Goal: Transaction & Acquisition: Purchase product/service

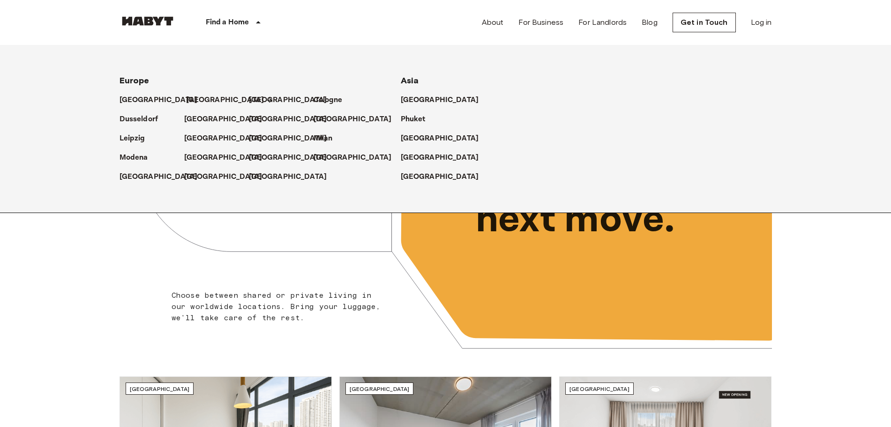
click at [186, 95] on p "[GEOGRAPHIC_DATA]" at bounding box center [225, 100] width 78 height 11
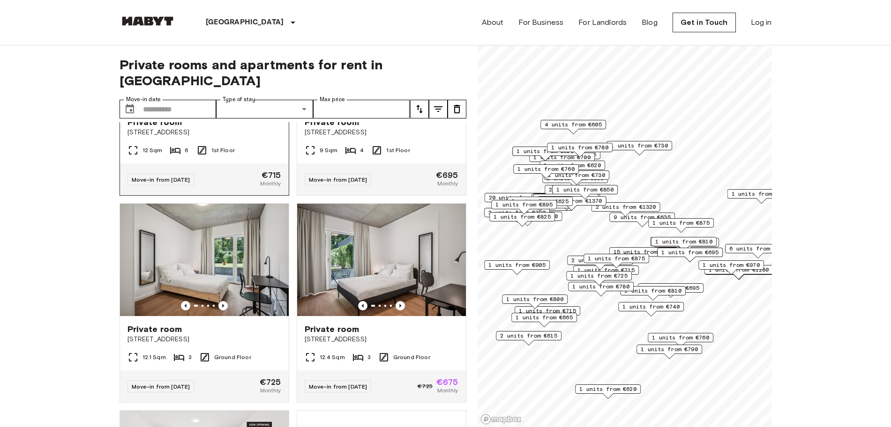
scroll to position [156, 0]
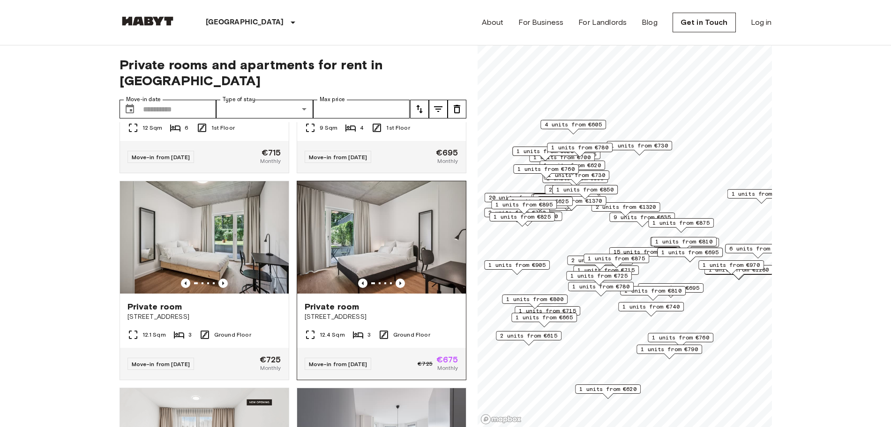
click at [373, 218] on img at bounding box center [381, 237] width 169 height 112
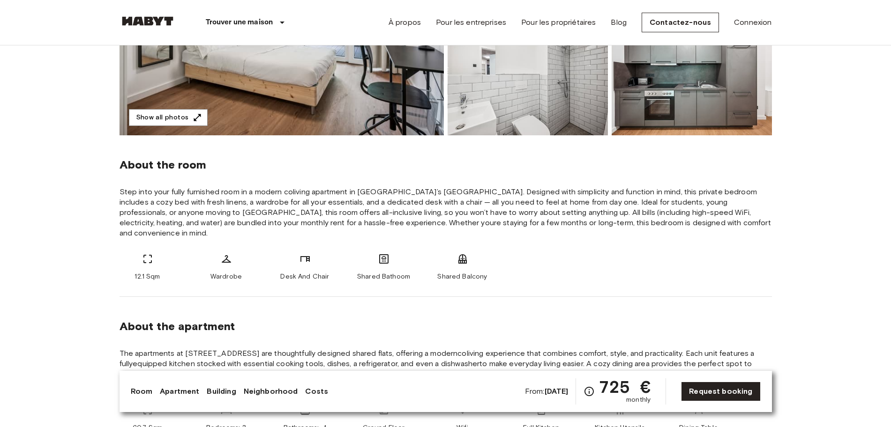
scroll to position [390, 0]
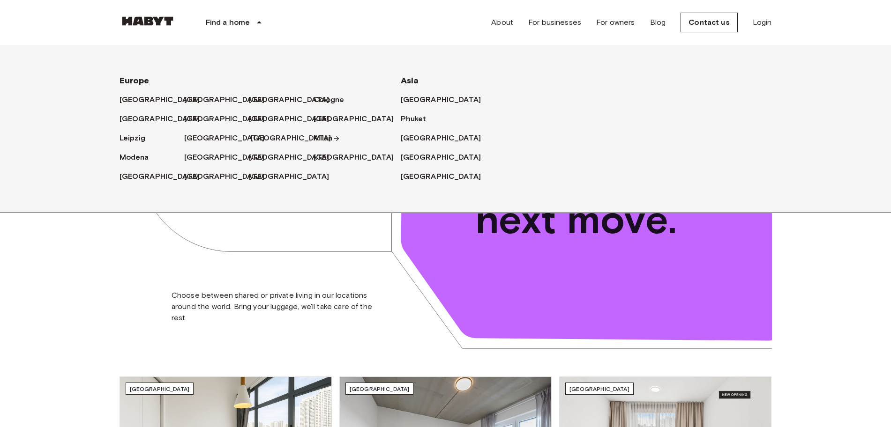
click at [251, 143] on p "[GEOGRAPHIC_DATA]" at bounding box center [291, 139] width 81 height 12
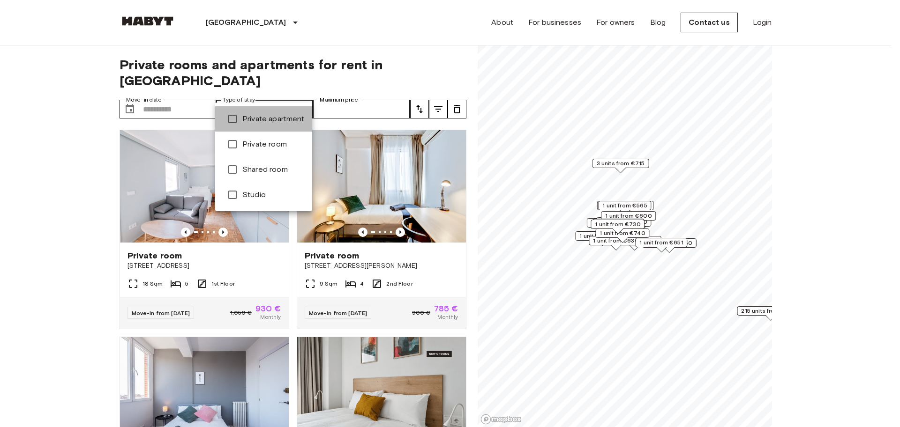
click at [265, 124] on span "Private apartment" at bounding box center [273, 119] width 62 height 12
type input "**********"
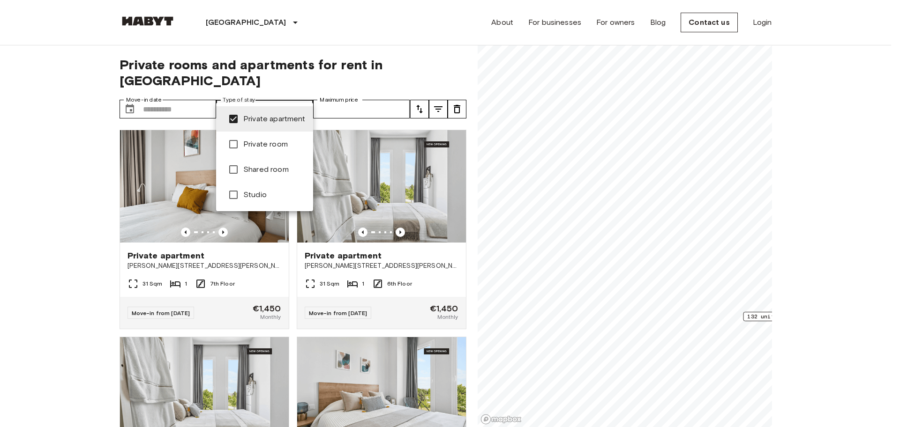
click at [265, 125] on li "Private apartment" at bounding box center [264, 118] width 97 height 25
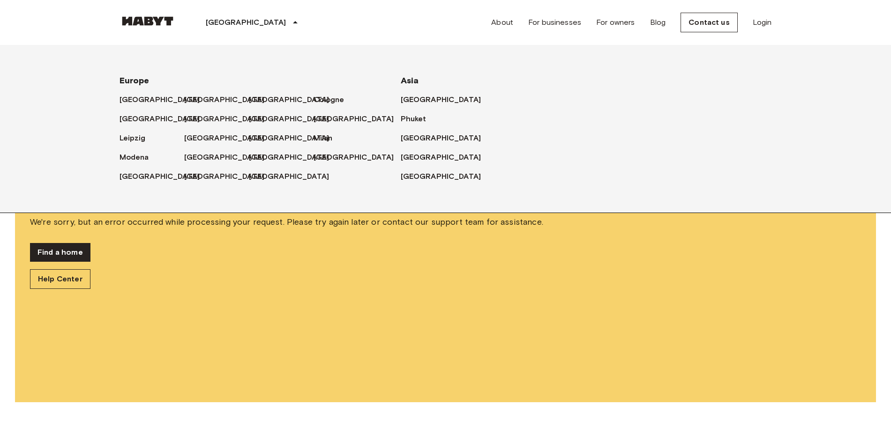
click at [228, 29] on div "[GEOGRAPHIC_DATA]" at bounding box center [254, 22] width 156 height 45
click at [226, 251] on div "Find a home Help Center" at bounding box center [445, 266] width 831 height 46
click at [244, 137] on div "[GEOGRAPHIC_DATA]" at bounding box center [216, 134] width 65 height 19
click at [249, 137] on div "[GEOGRAPHIC_DATA]" at bounding box center [281, 134] width 65 height 19
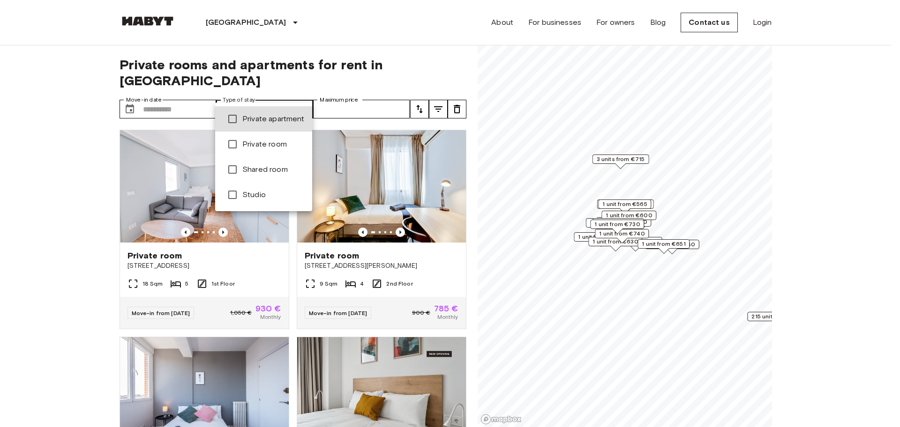
click at [264, 189] on span "Studio" at bounding box center [273, 195] width 62 height 12
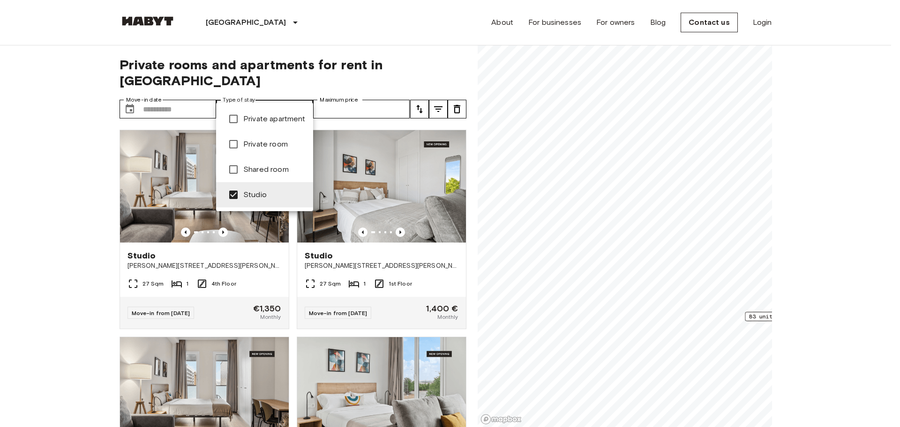
type input "******"
click at [54, 193] on div at bounding box center [450, 213] width 900 height 427
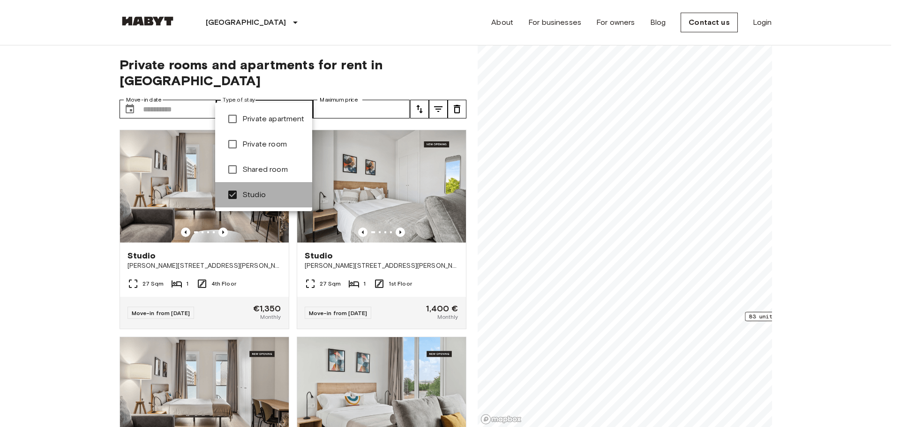
click at [244, 191] on font "Studio" at bounding box center [253, 194] width 23 height 9
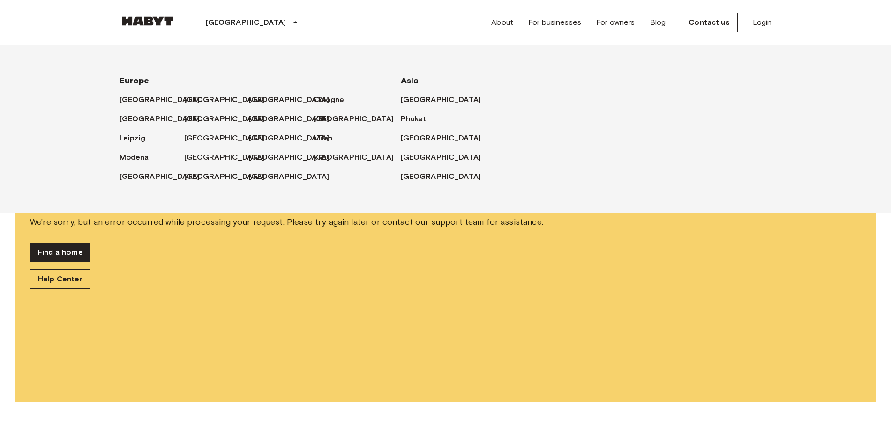
click at [218, 24] on font "[GEOGRAPHIC_DATA]" at bounding box center [246, 22] width 81 height 9
click at [258, 140] on font "[GEOGRAPHIC_DATA]" at bounding box center [291, 138] width 81 height 9
click at [267, 139] on font "[GEOGRAPHIC_DATA]" at bounding box center [291, 138] width 81 height 9
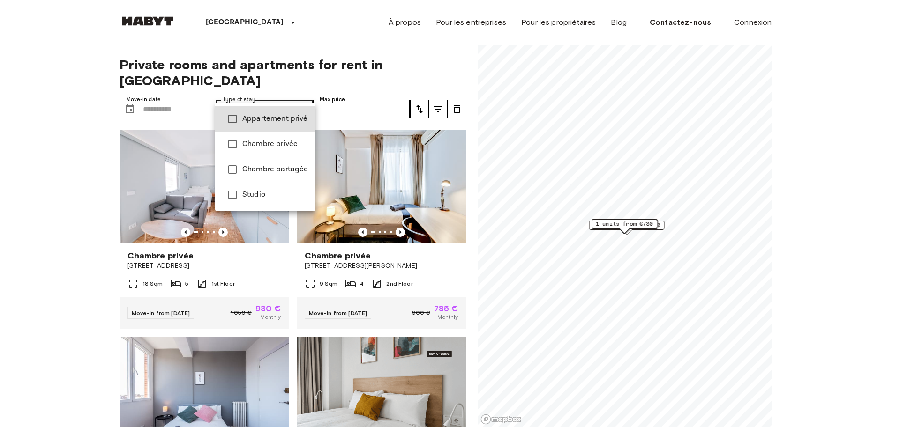
click at [259, 121] on span "Appartement privé" at bounding box center [275, 118] width 66 height 11
type input "**********"
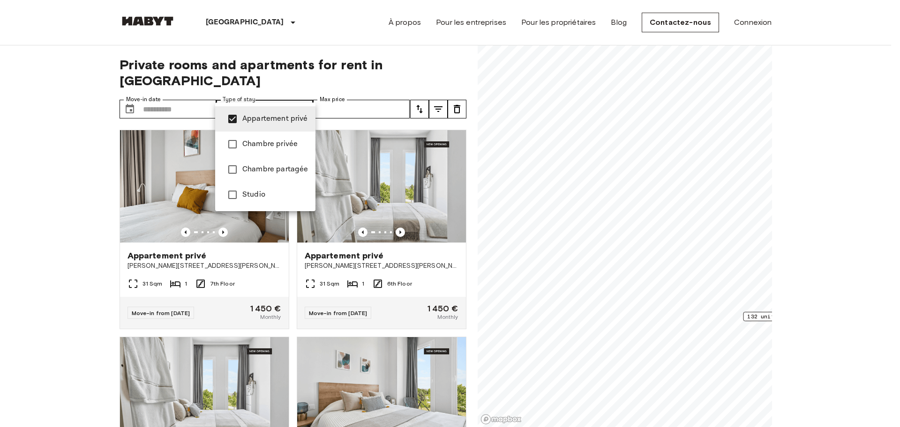
click at [407, 56] on div at bounding box center [450, 213] width 900 height 427
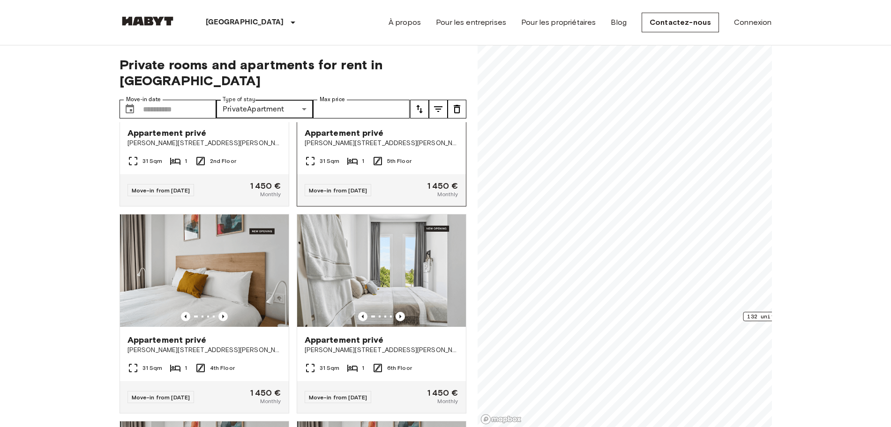
scroll to position [1250, 0]
